Goal: Obtain resource: Obtain resource

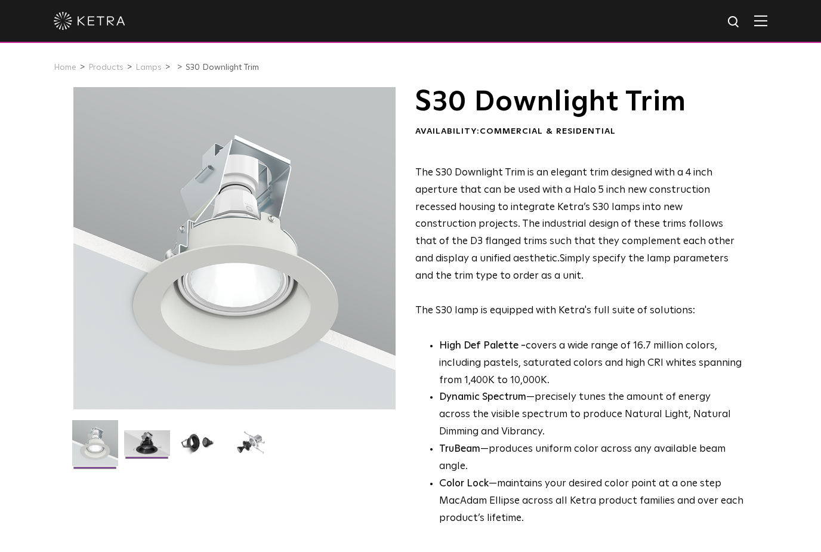
click at [150, 445] on img at bounding box center [147, 447] width 46 height 35
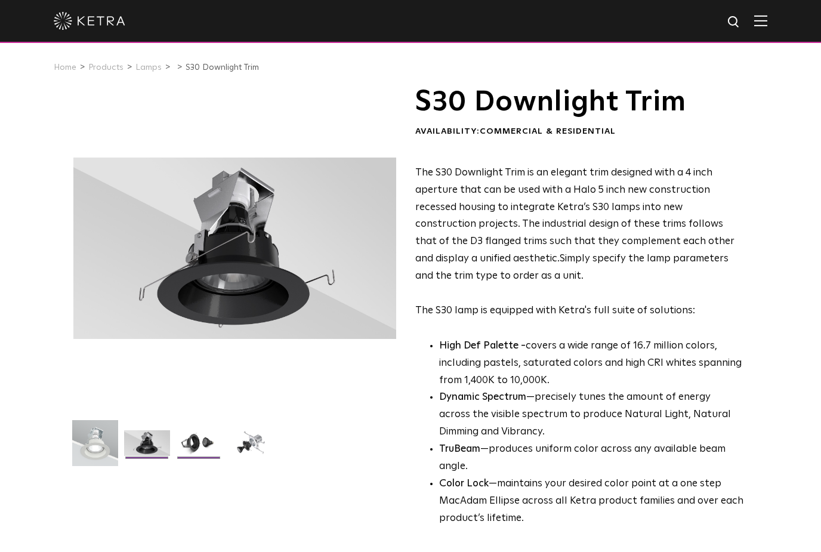
click at [203, 439] on img at bounding box center [199, 447] width 46 height 35
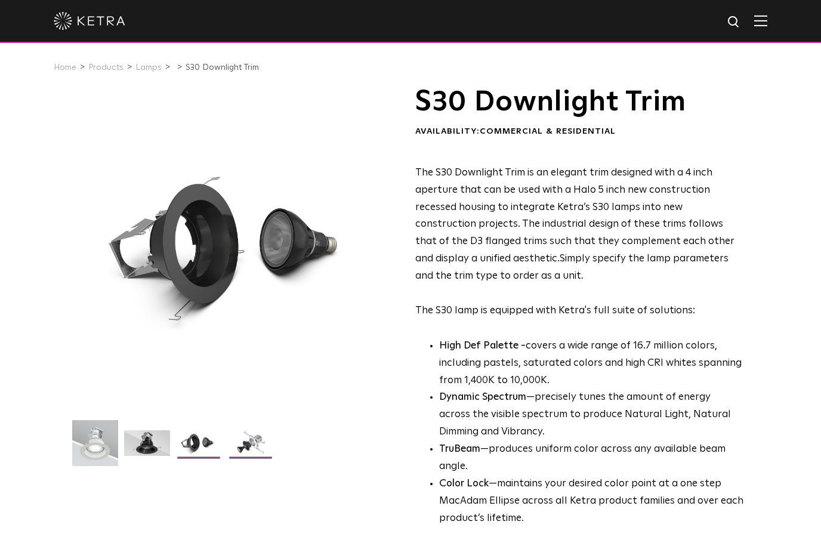
click at [254, 449] on img at bounding box center [251, 447] width 46 height 35
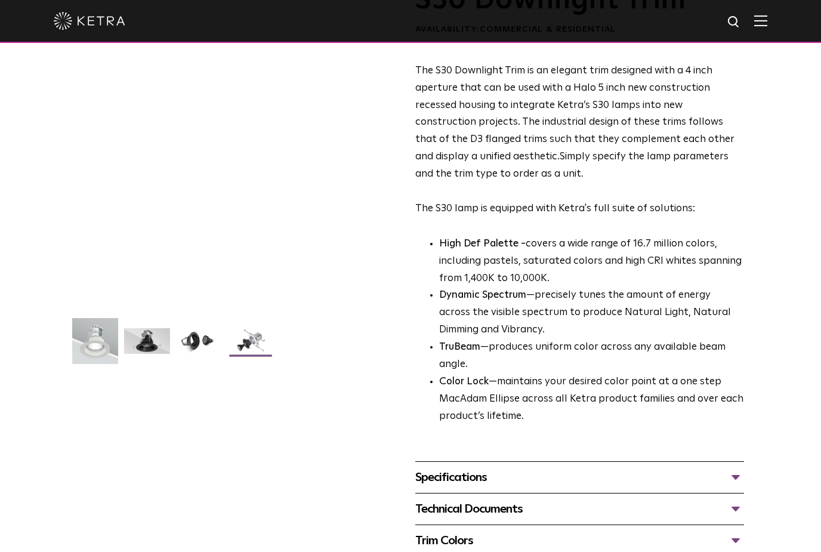
scroll to position [116, 0]
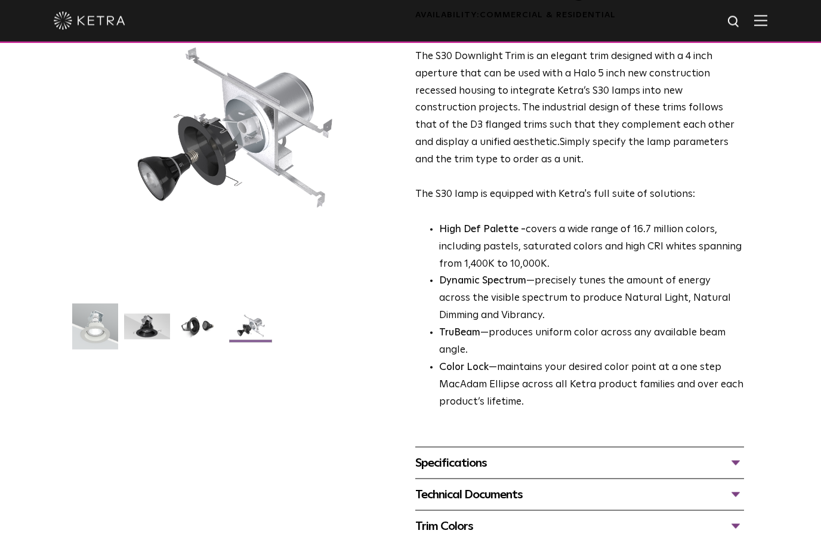
click at [738, 455] on div "Specifications" at bounding box center [579, 463] width 329 height 19
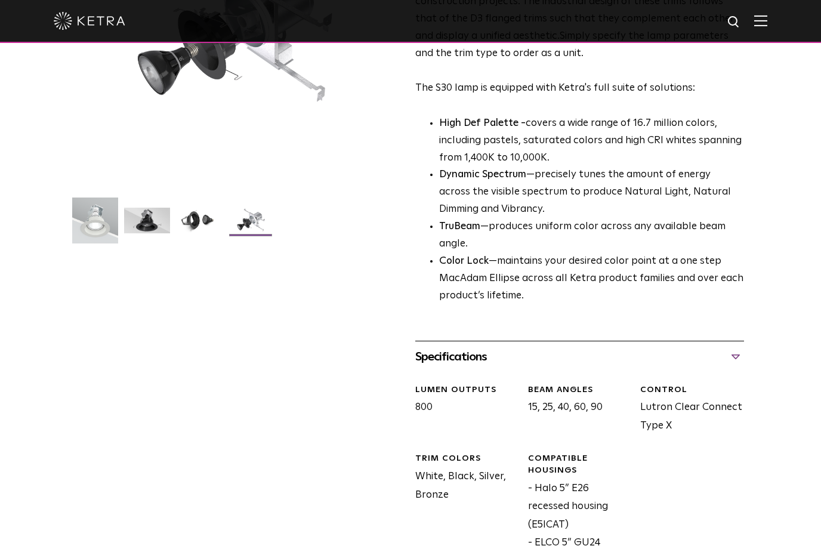
scroll to position [241, 0]
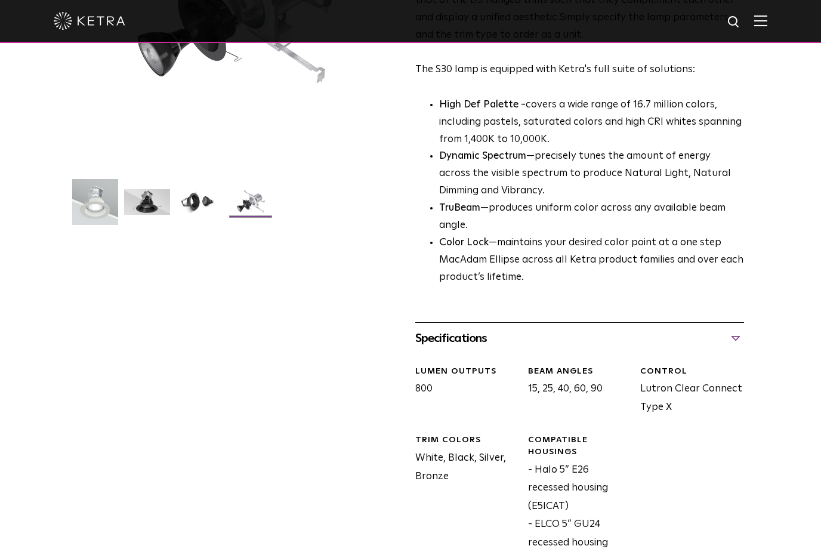
copy div "Lutron Clear Connect"
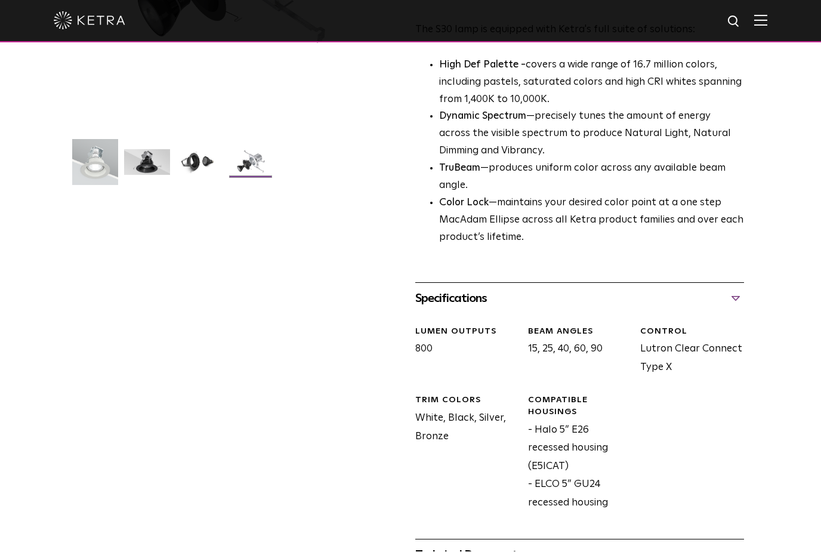
scroll to position [281, 0]
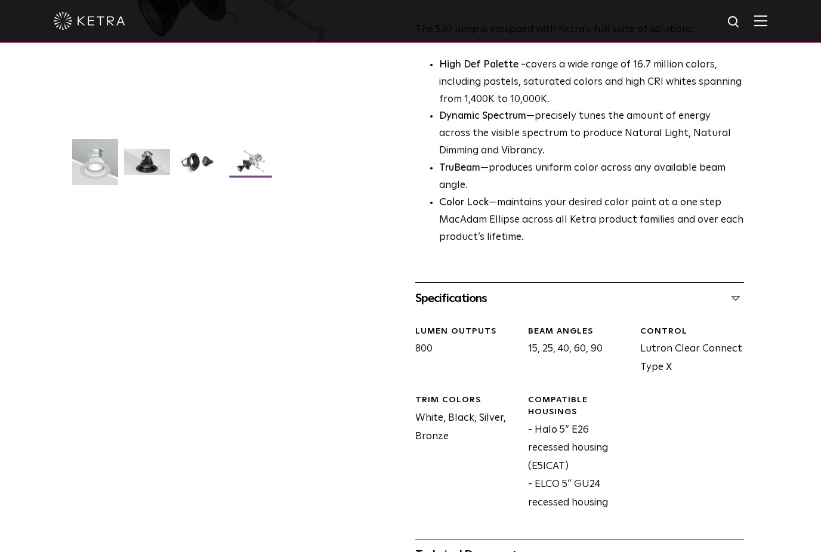
click at [745, 435] on div "S30 Downlight Trim Availability: Commercial & Residential The S30 Downlight Tri…" at bounding box center [410, 204] width 674 height 796
copy div "Type X"
click at [784, 477] on div "S30 Downlight Trim Availability: Commercial & Residential The S30 Downlight Tri…" at bounding box center [410, 204] width 821 height 796
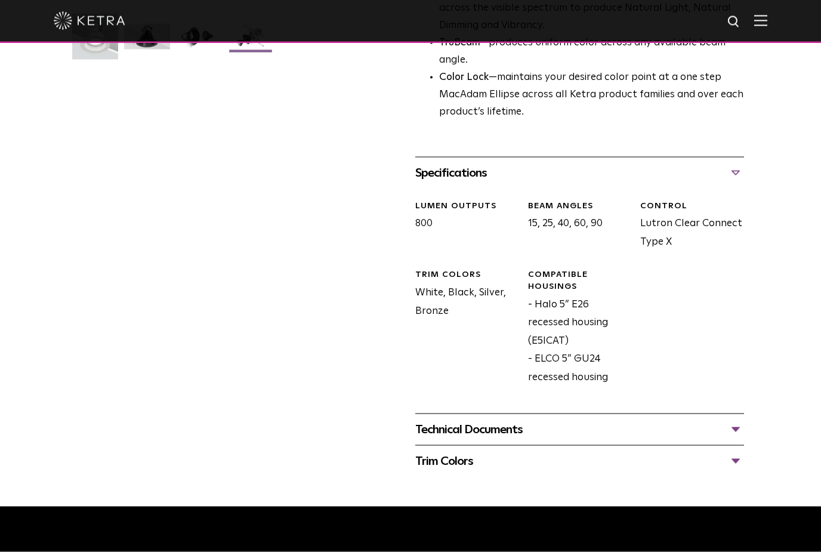
scroll to position [421, 0]
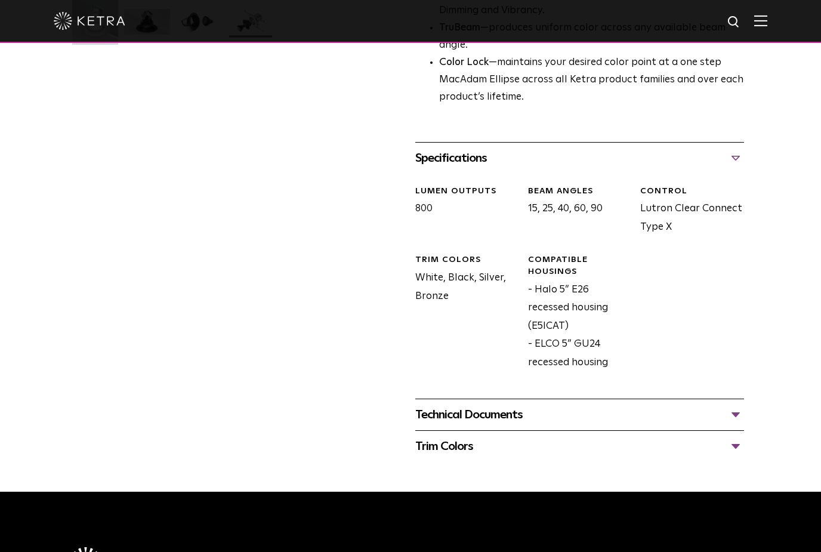
click at [743, 405] on div "Technical Documents" at bounding box center [579, 414] width 329 height 19
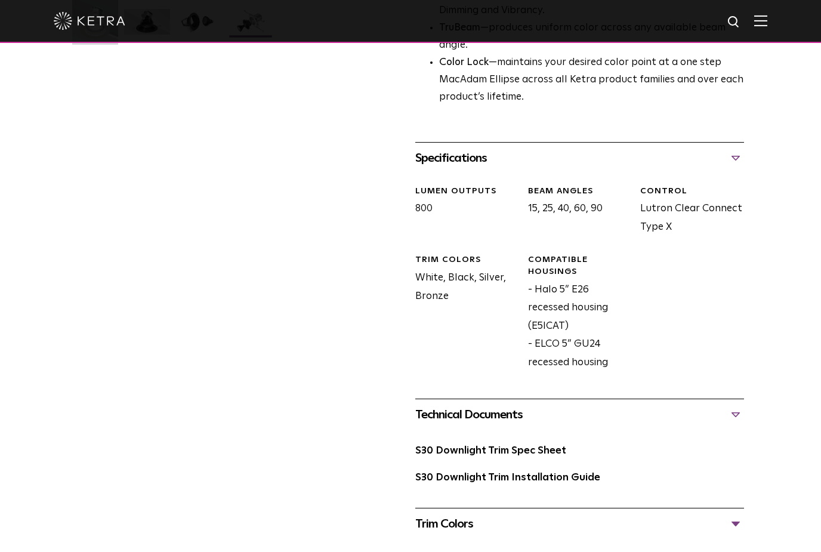
click at [741, 405] on div "Technical Documents" at bounding box center [579, 414] width 329 height 19
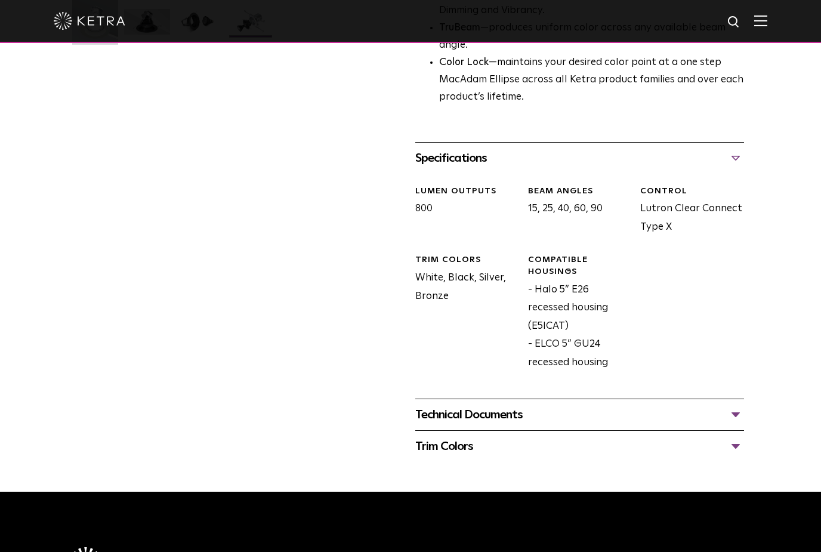
click at [736, 405] on div "Technical Documents" at bounding box center [579, 414] width 329 height 19
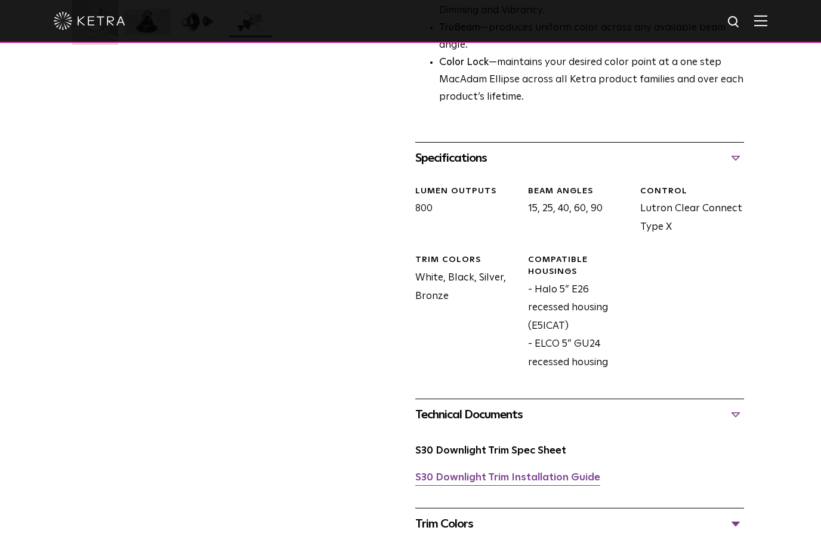
click at [563, 473] on link "S30 Downlight Trim Installation Guide" at bounding box center [507, 478] width 185 height 10
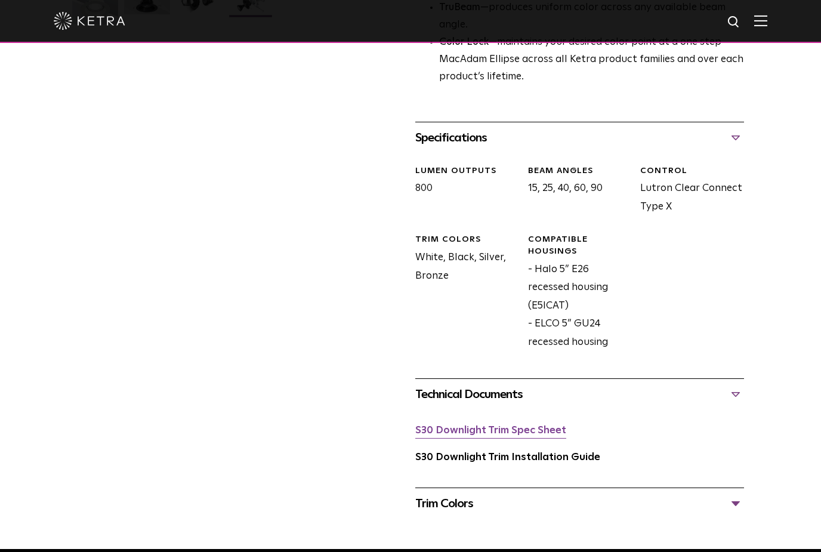
click at [531, 426] on link "S30 Downlight Trim Spec Sheet" at bounding box center [490, 430] width 151 height 10
